Goal: Navigation & Orientation: Find specific page/section

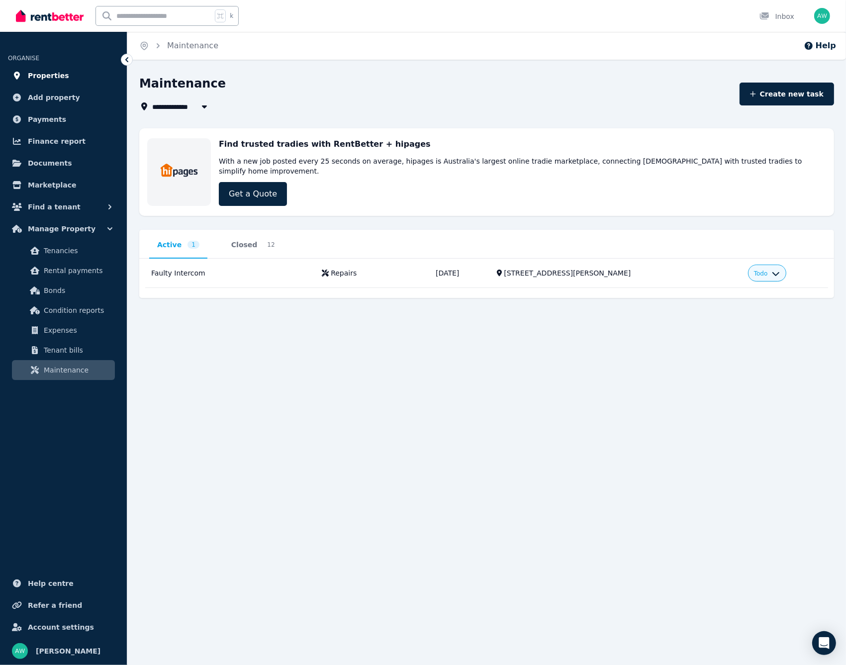
click at [47, 69] on link "Properties" at bounding box center [63, 76] width 111 height 20
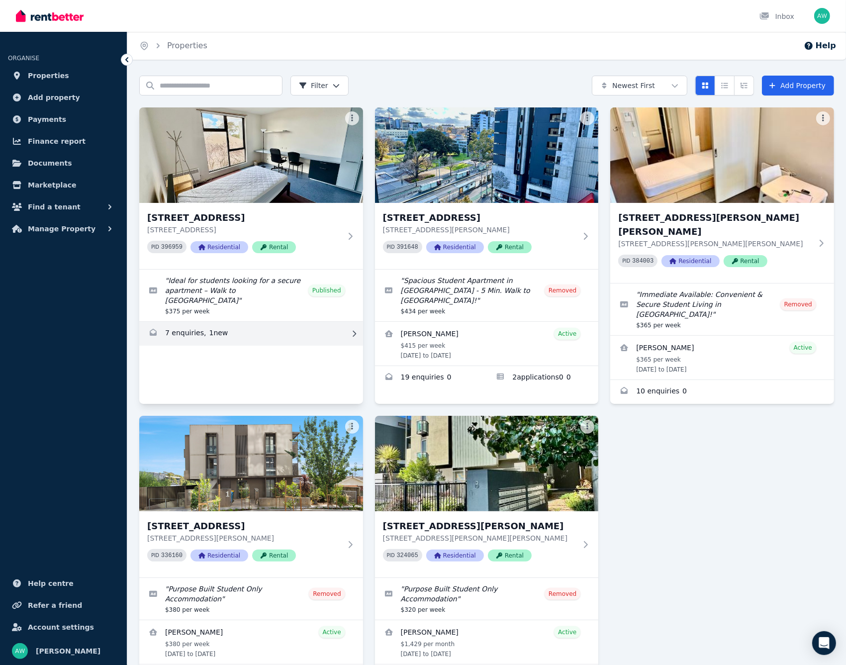
click at [250, 325] on link "Enquiries for 203/60 Waverley Rd, Malvern East" at bounding box center [251, 334] width 224 height 24
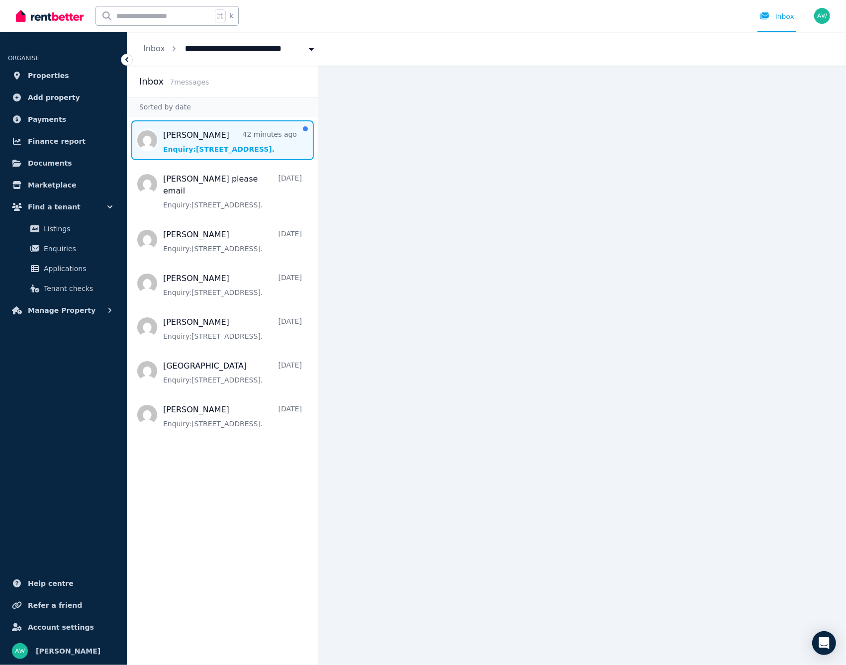
click at [245, 152] on span "Message list" at bounding box center [222, 140] width 190 height 40
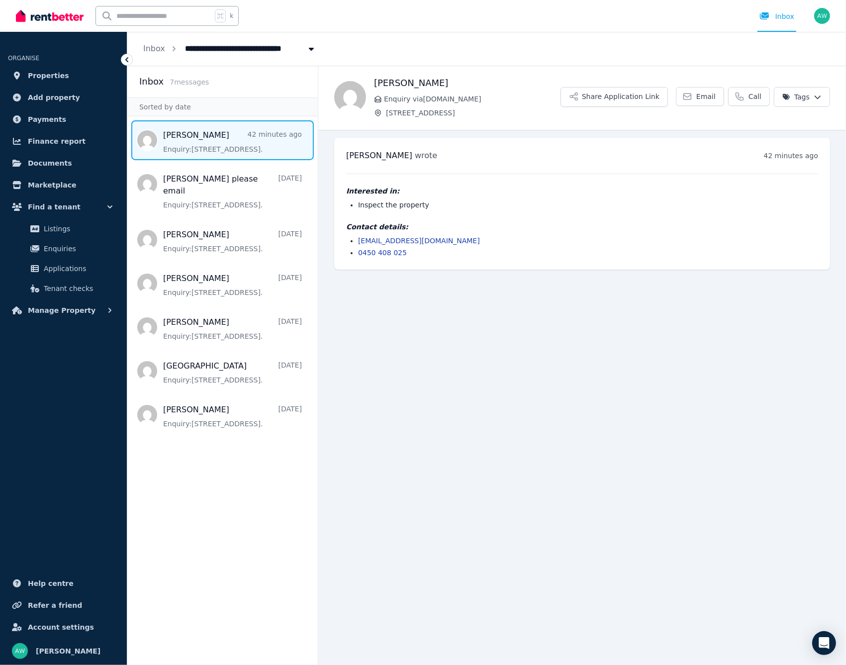
click at [324, 346] on main "Back [PERSON_NAME] Enquiry via [DOMAIN_NAME] [STREET_ADDRESS] Share Application…" at bounding box center [581, 365] width 527 height 599
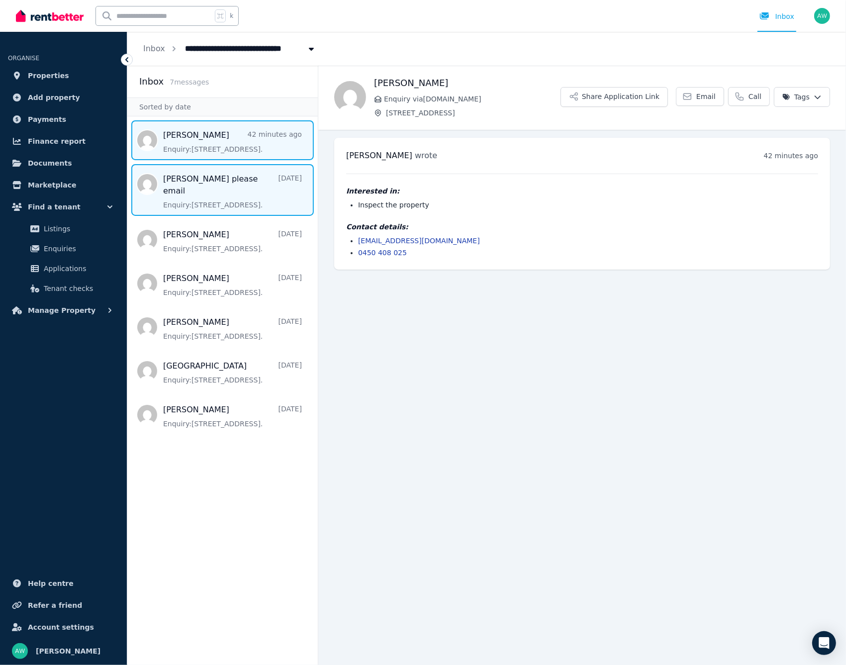
click at [180, 199] on span "Message list" at bounding box center [222, 190] width 190 height 52
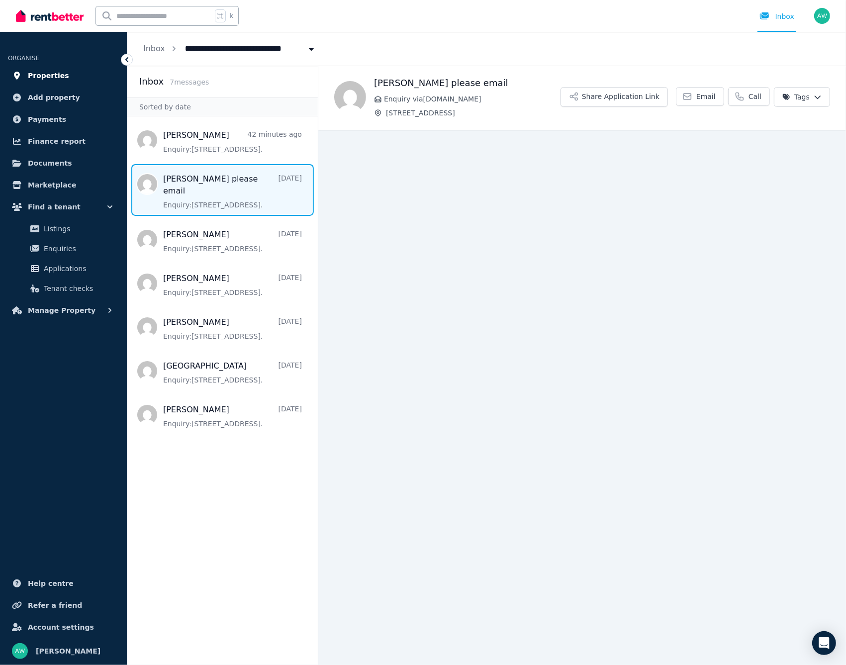
click at [64, 68] on link "Properties" at bounding box center [63, 76] width 111 height 20
